Goal: Find specific page/section: Find specific page/section

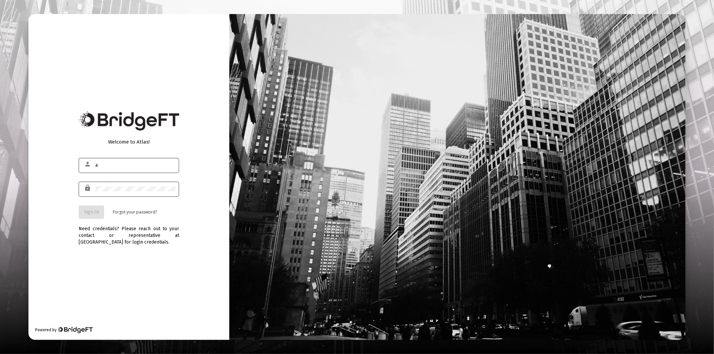
type input "[PERSON_NAME][EMAIL_ADDRESS][DOMAIN_NAME]"
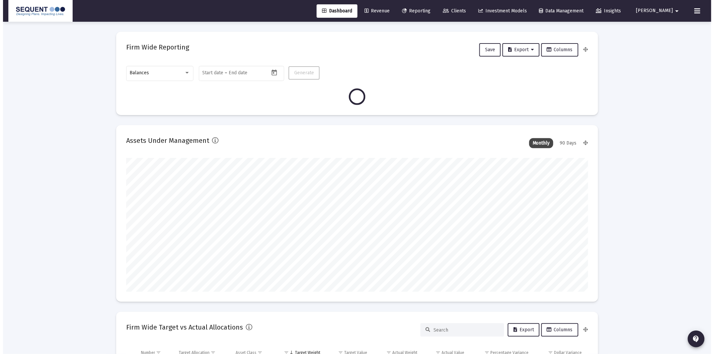
scroll to position [134, 462]
click at [469, 11] on link "Clients" at bounding box center [452, 10] width 34 height 13
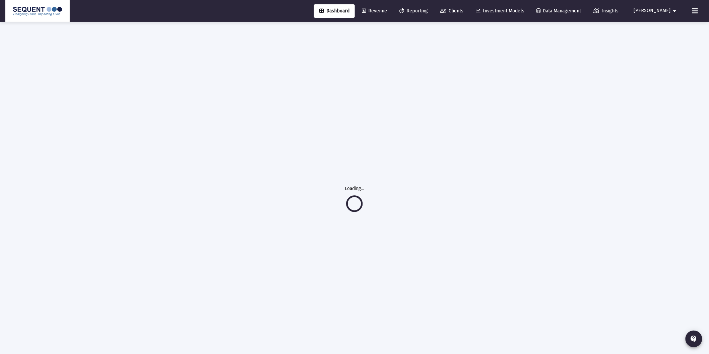
click at [463, 10] on span "Clients" at bounding box center [451, 11] width 23 height 6
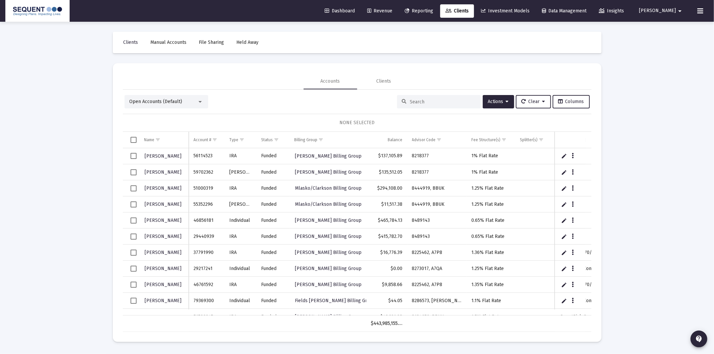
click at [416, 103] on input at bounding box center [443, 102] width 66 height 6
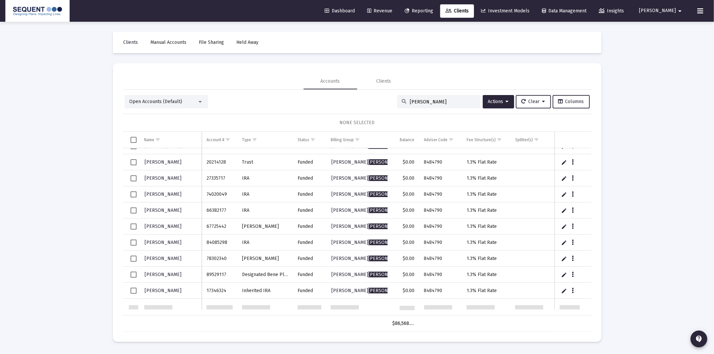
scroll to position [37, 0]
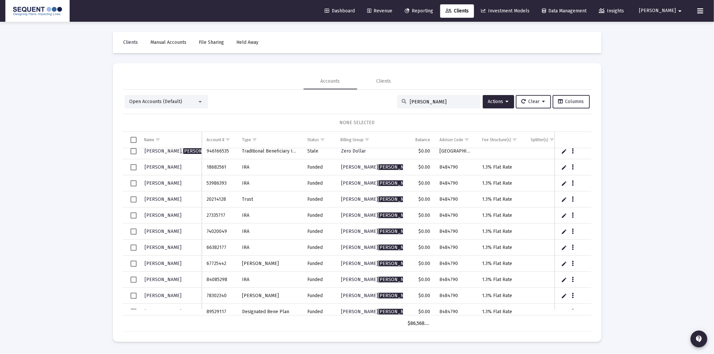
type input "[PERSON_NAME]"
